Goal: Task Accomplishment & Management: Manage account settings

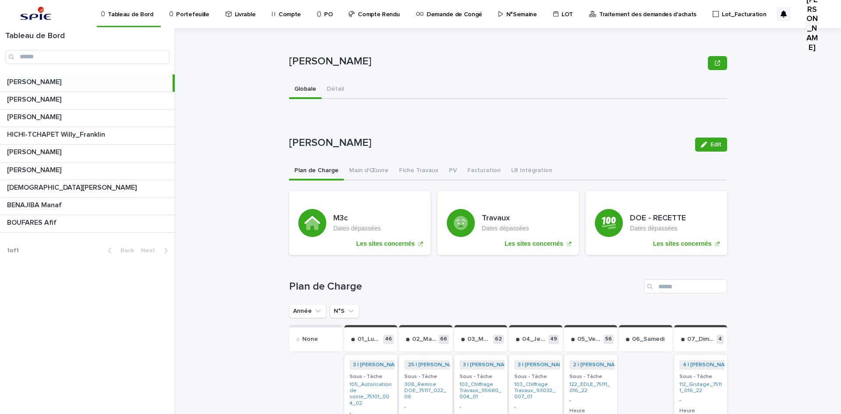
drag, startPoint x: 0, startPoint y: 0, endPoint x: 191, endPoint y: 14, distance: 192.0
click at [191, 14] on p "Portefeuille" at bounding box center [192, 9] width 33 height 18
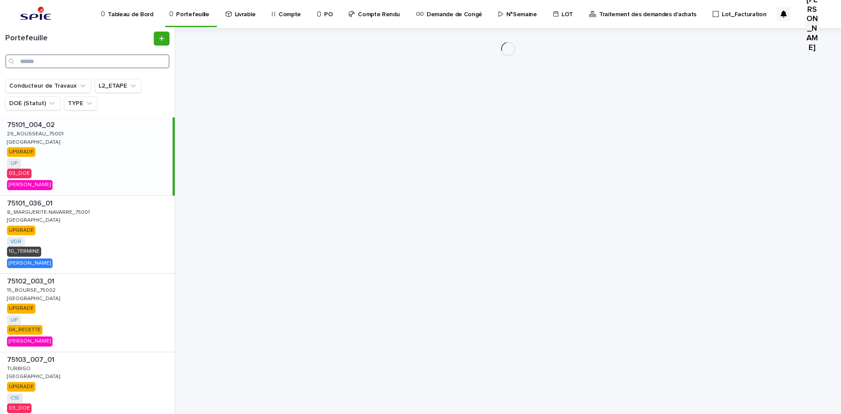
click at [56, 58] on input "Search" at bounding box center [87, 61] width 164 height 14
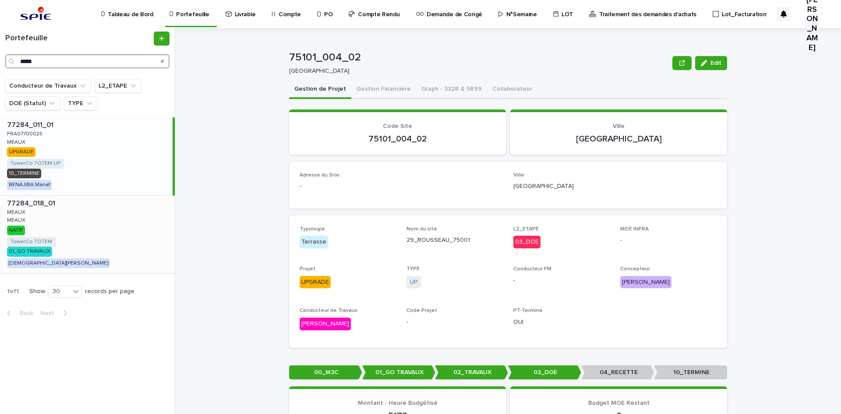
type input "*****"
click at [27, 201] on p "77284_018_01" at bounding box center [32, 203] width 50 height 10
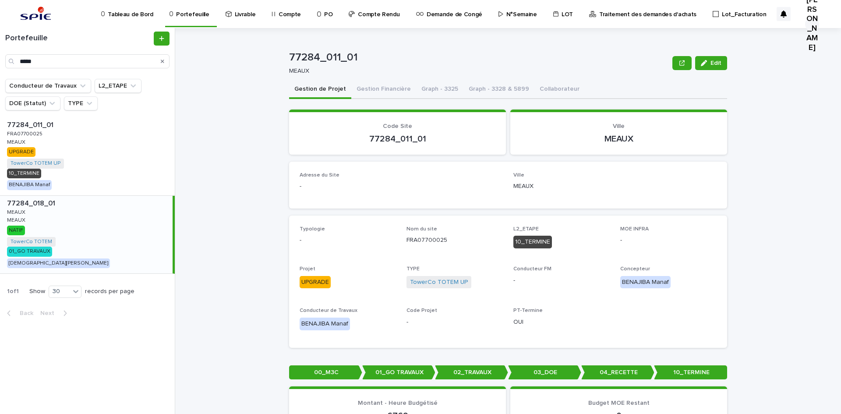
click at [25, 213] on p "MEAUX" at bounding box center [17, 212] width 20 height 8
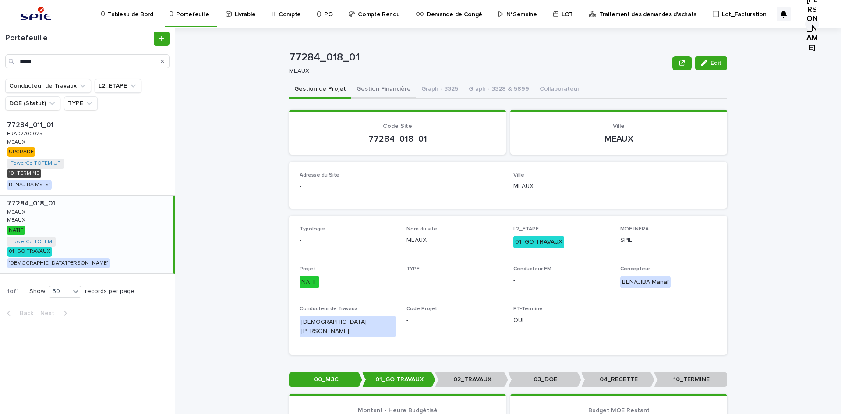
click at [352, 90] on button "Gestion Financière" at bounding box center [383, 90] width 65 height 18
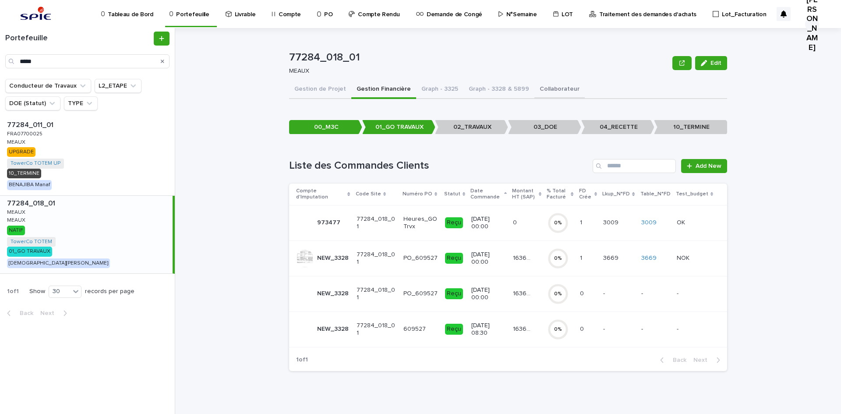
click at [538, 86] on button "Collaborateur" at bounding box center [560, 90] width 50 height 18
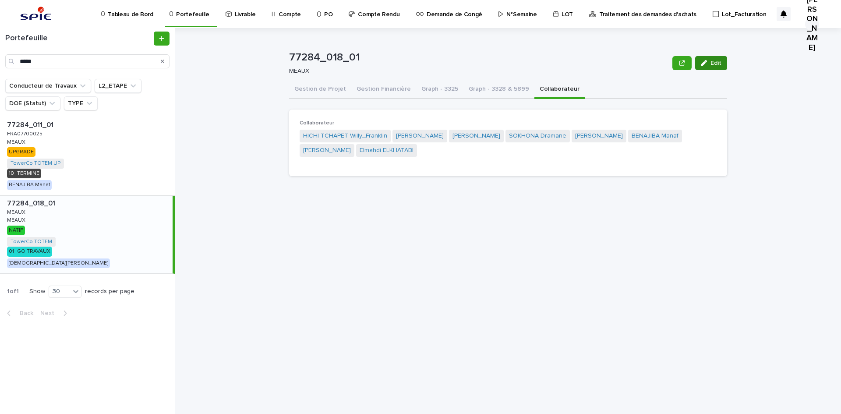
click at [721, 59] on button "Edit" at bounding box center [711, 63] width 32 height 14
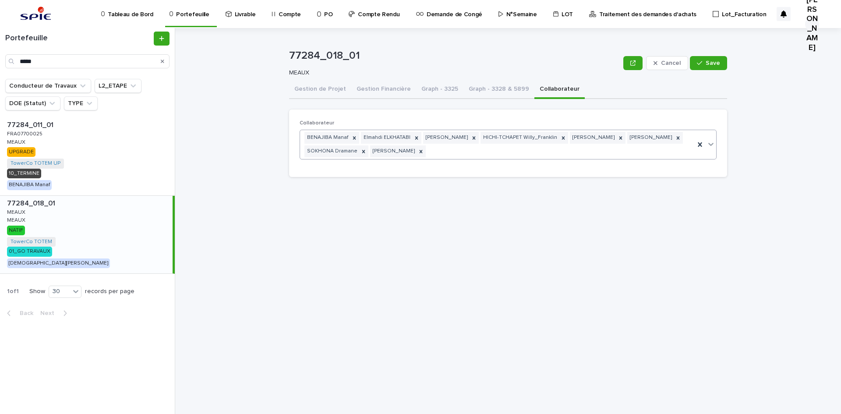
click at [457, 155] on div "BENAJIBA [PERSON_NAME] ELKHATABI [PERSON_NAME] [PERSON_NAME] [PERSON_NAME] [PER…" at bounding box center [497, 144] width 395 height 29
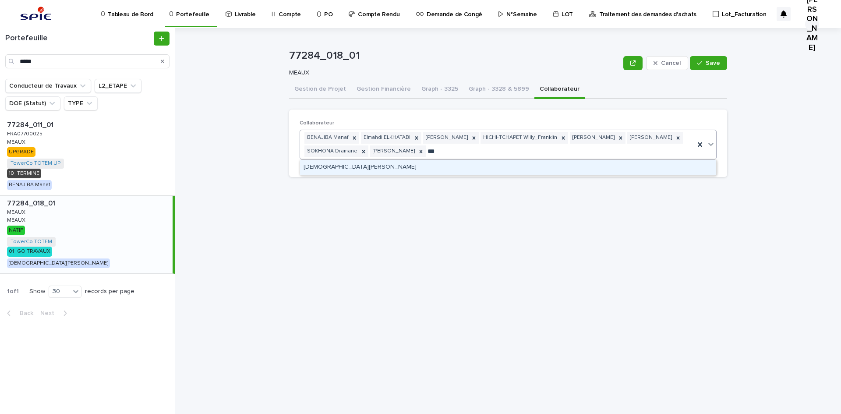
type input "****"
click at [397, 166] on div "[DEMOGRAPHIC_DATA][PERSON_NAME]" at bounding box center [508, 167] width 416 height 15
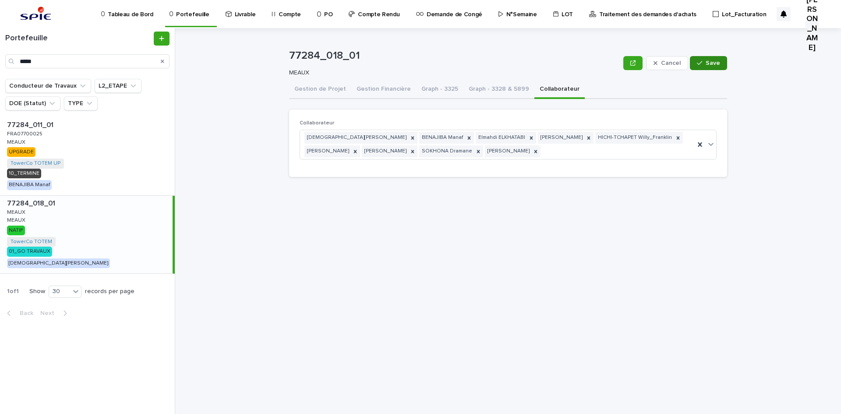
click at [709, 65] on span "Save" at bounding box center [713, 63] width 14 height 6
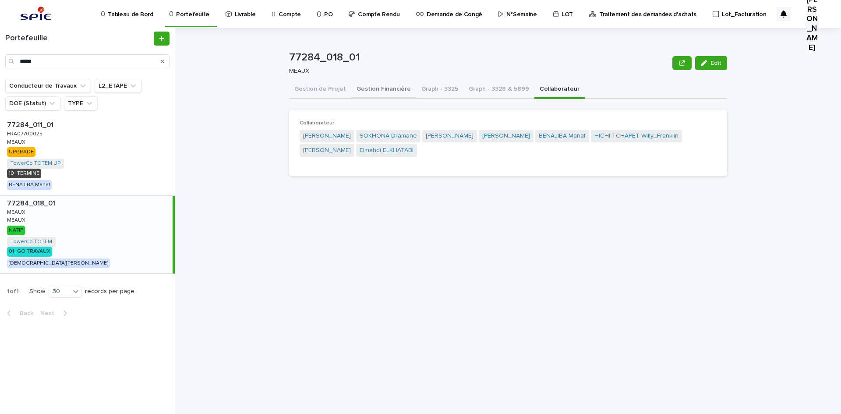
click at [361, 89] on button "Gestion Financière" at bounding box center [383, 90] width 65 height 18
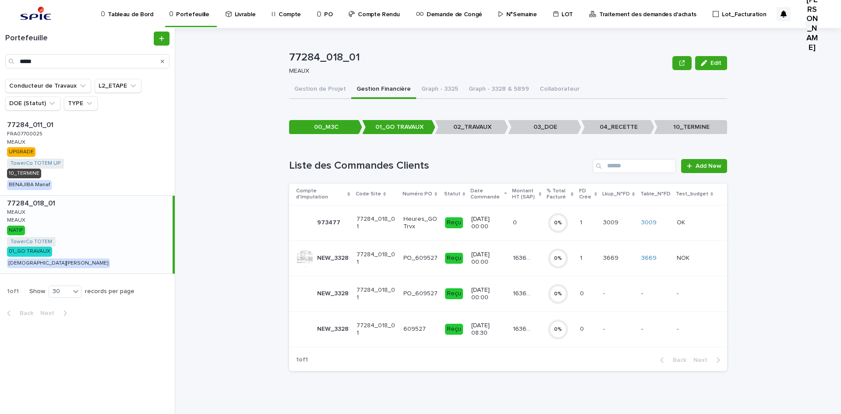
click at [541, 262] on div "16369.46 16369.46" at bounding box center [527, 258] width 28 height 14
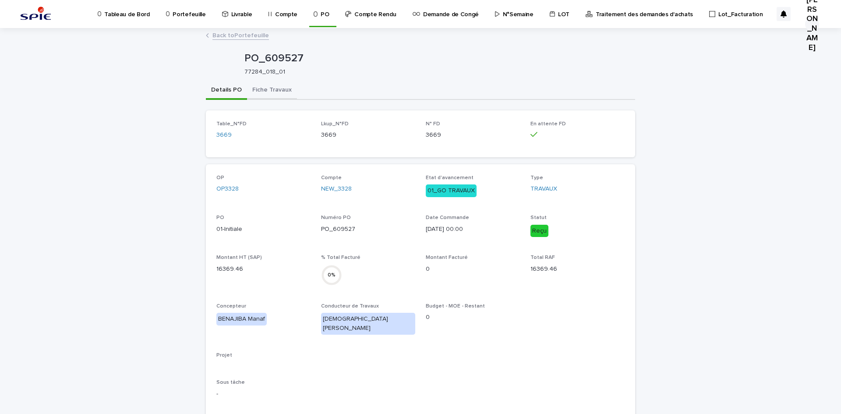
click at [254, 92] on button "Fiche Travaux" at bounding box center [272, 90] width 50 height 18
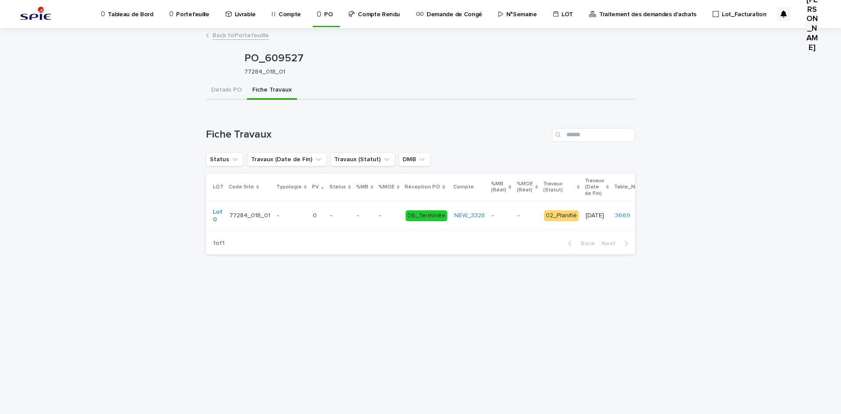
click at [221, 37] on link "Back to Portefeuille" at bounding box center [240, 35] width 57 height 10
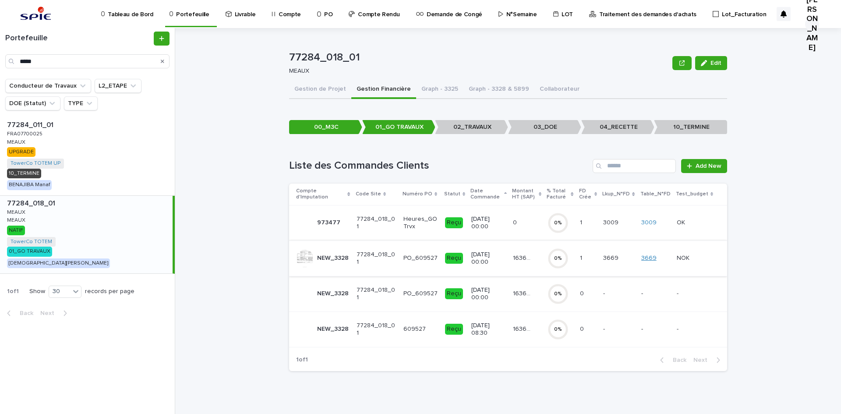
click at [653, 256] on link "3669" at bounding box center [648, 258] width 15 height 7
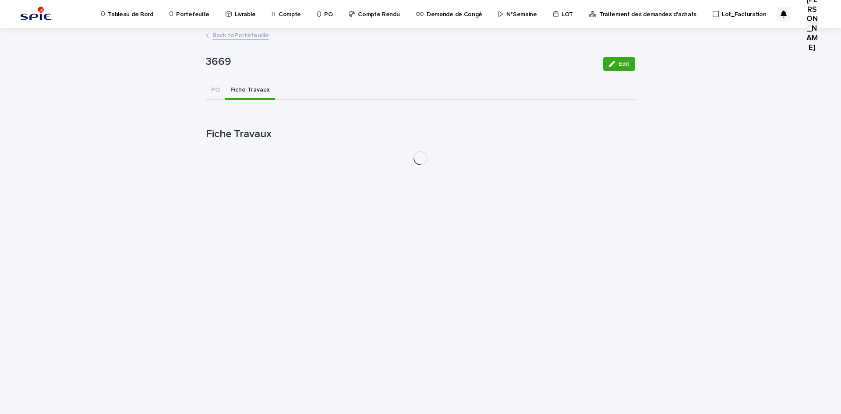
click at [245, 93] on button "Fiche Travaux" at bounding box center [250, 90] width 50 height 18
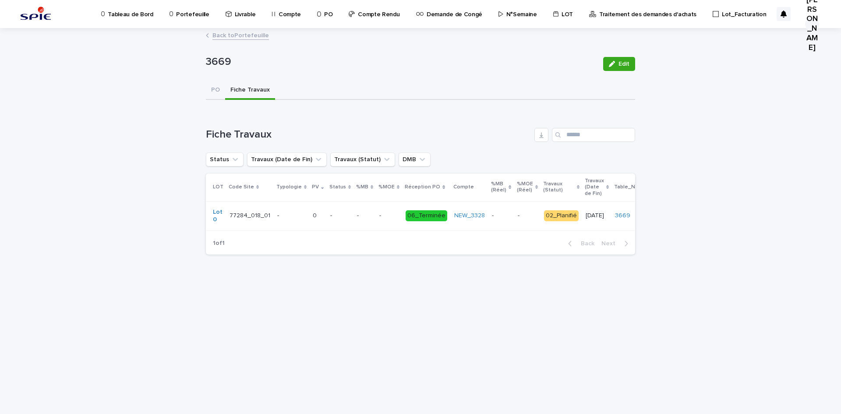
click at [301, 212] on p "-" at bounding box center [291, 215] width 28 height 7
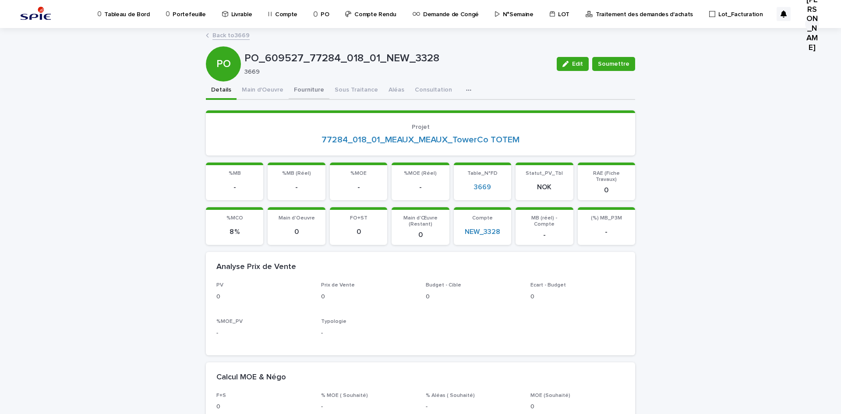
click at [302, 90] on button "Fourniture" at bounding box center [309, 90] width 41 height 18
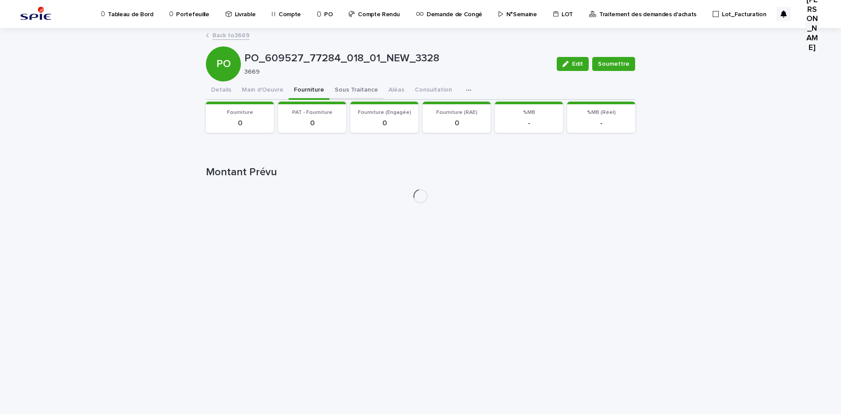
click at [342, 89] on button "Sous Traitance" at bounding box center [356, 90] width 54 height 18
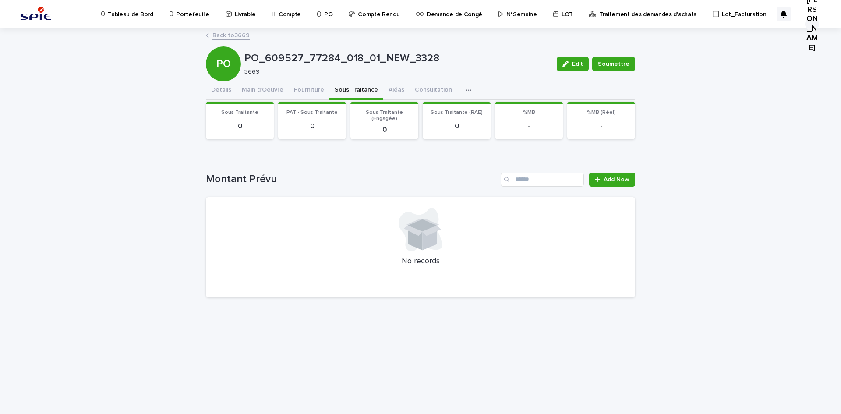
click at [436, 64] on p "PO_609527_77284_018_01_NEW_3328" at bounding box center [396, 58] width 305 height 13
click at [689, 91] on div "Loading... Saving… Loading... Saving… PO_609527_77284_018_01_NEW_3328 Edit Soum…" at bounding box center [420, 221] width 841 height 385
